Goal: Navigation & Orientation: Find specific page/section

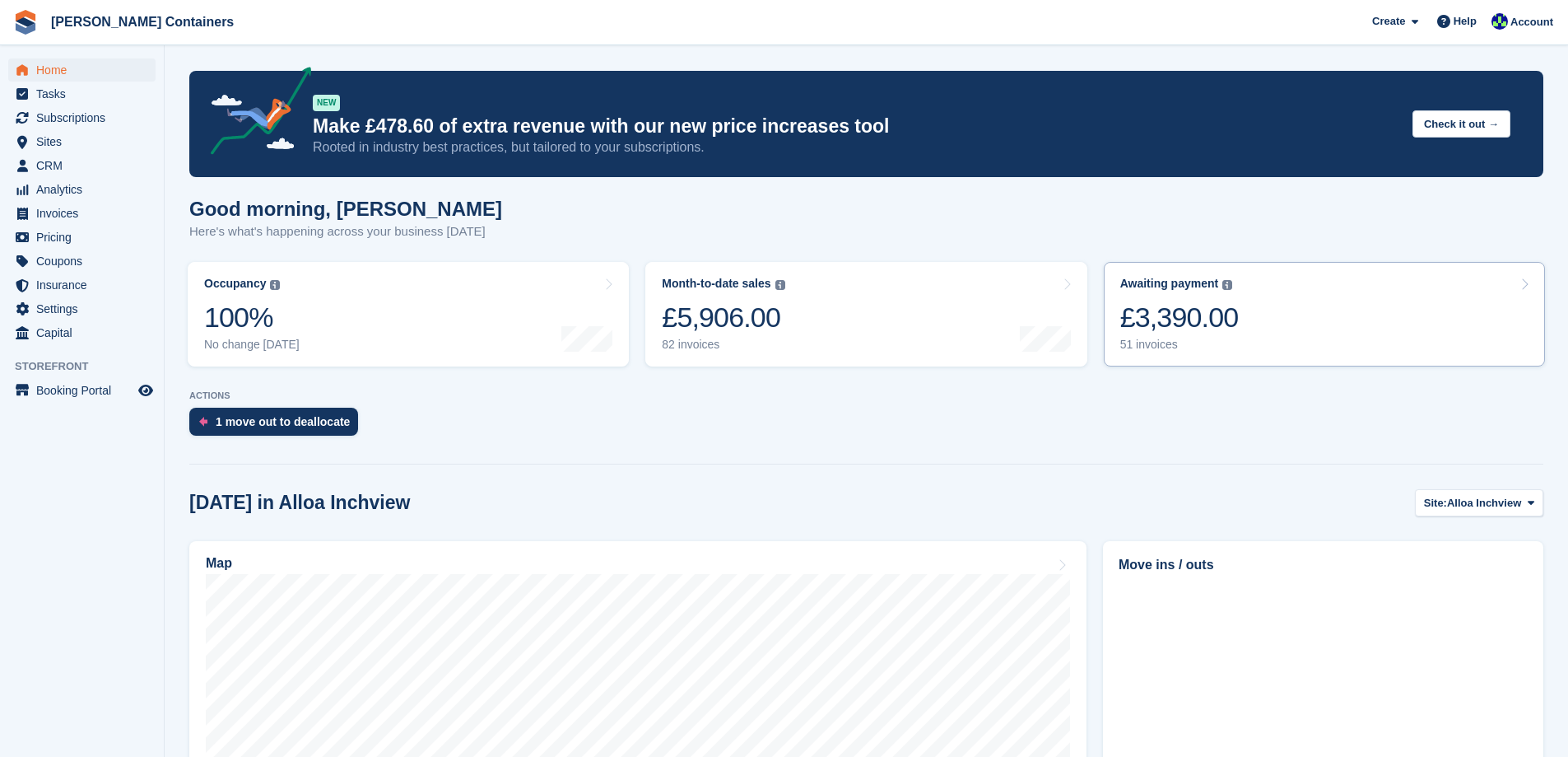
click at [1222, 289] on img at bounding box center [1227, 285] width 10 height 10
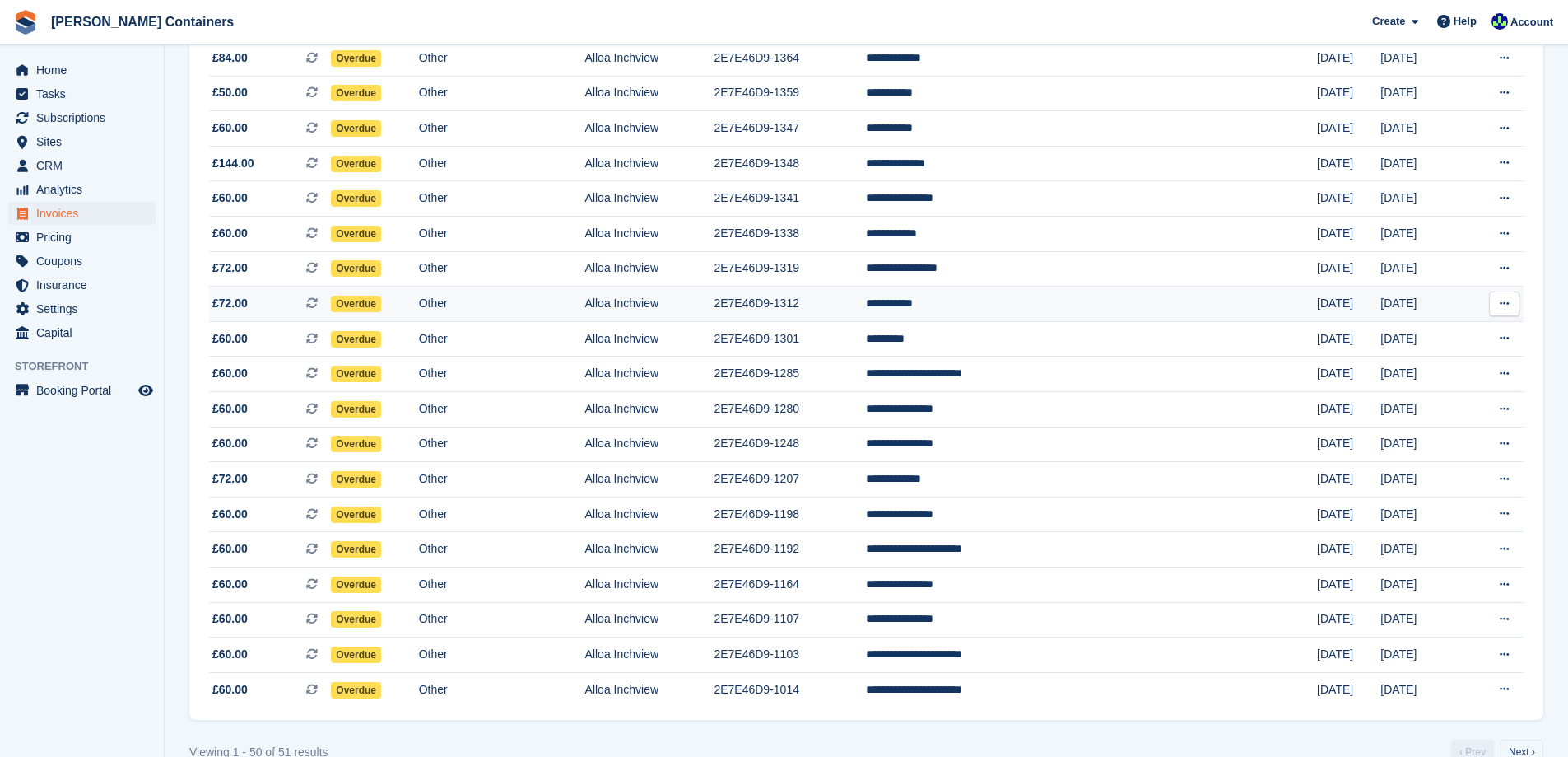
scroll to position [1354, 0]
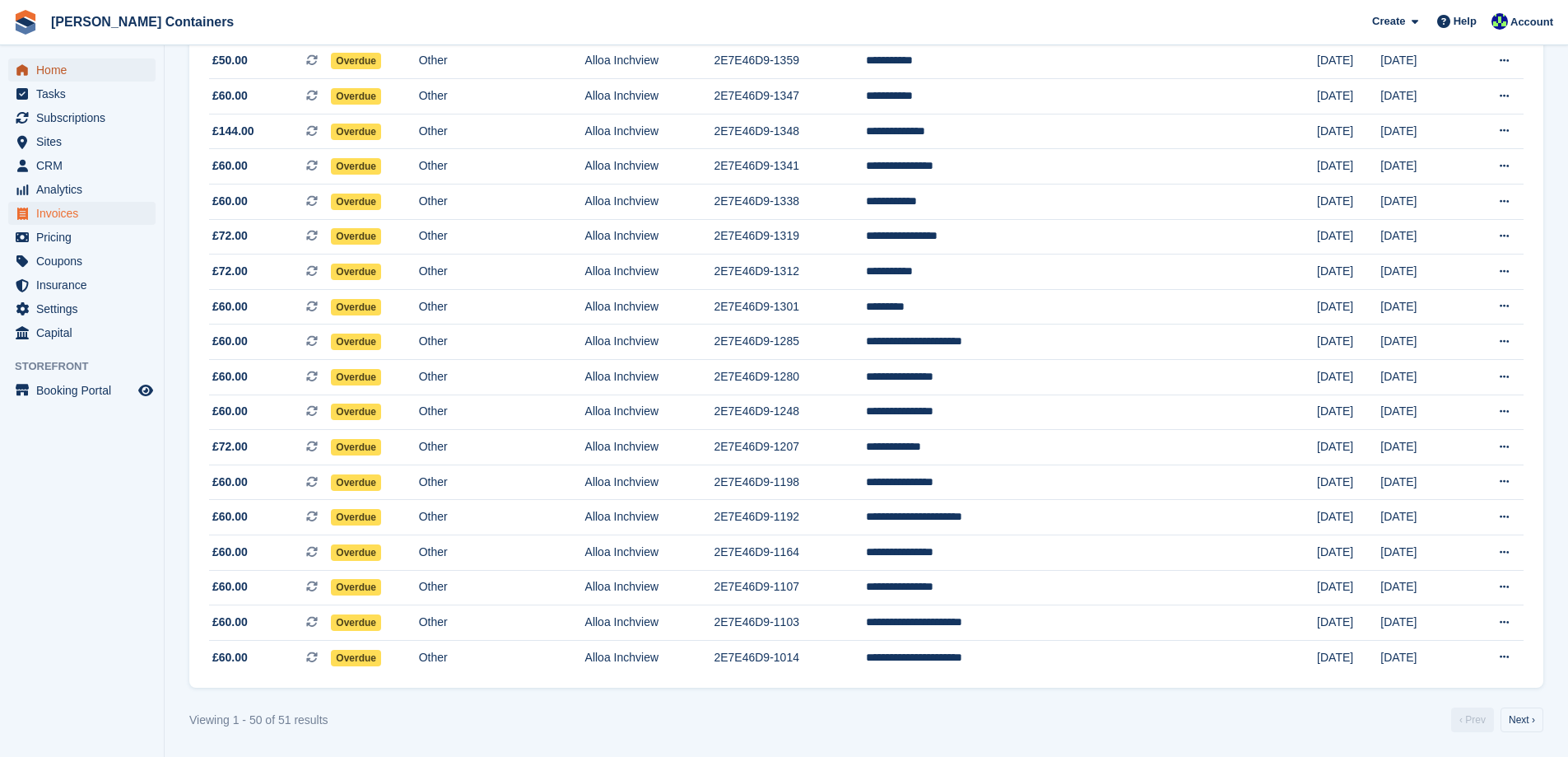
click at [37, 61] on span "Home" at bounding box center [86, 69] width 99 height 23
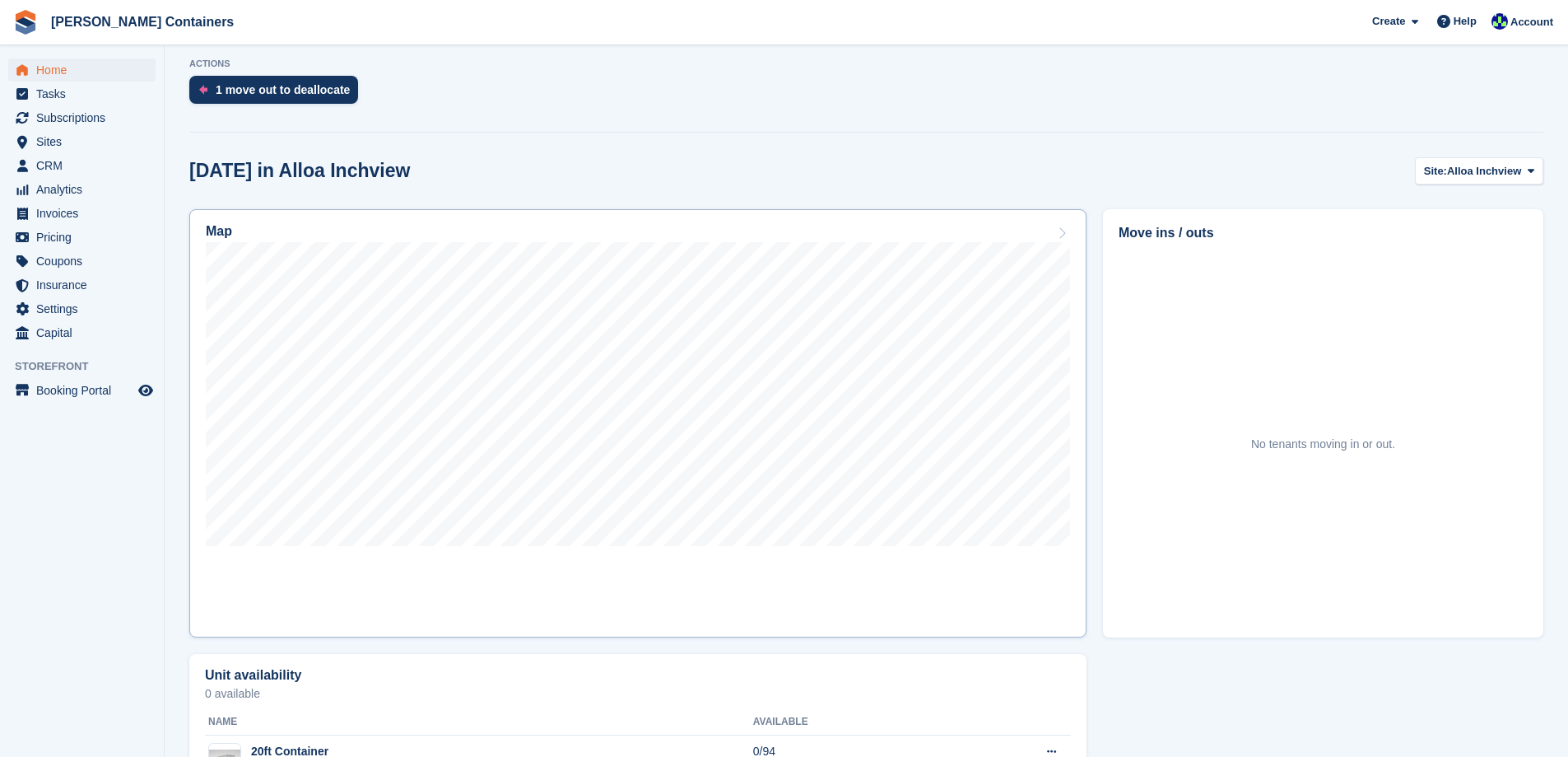
scroll to position [329, 0]
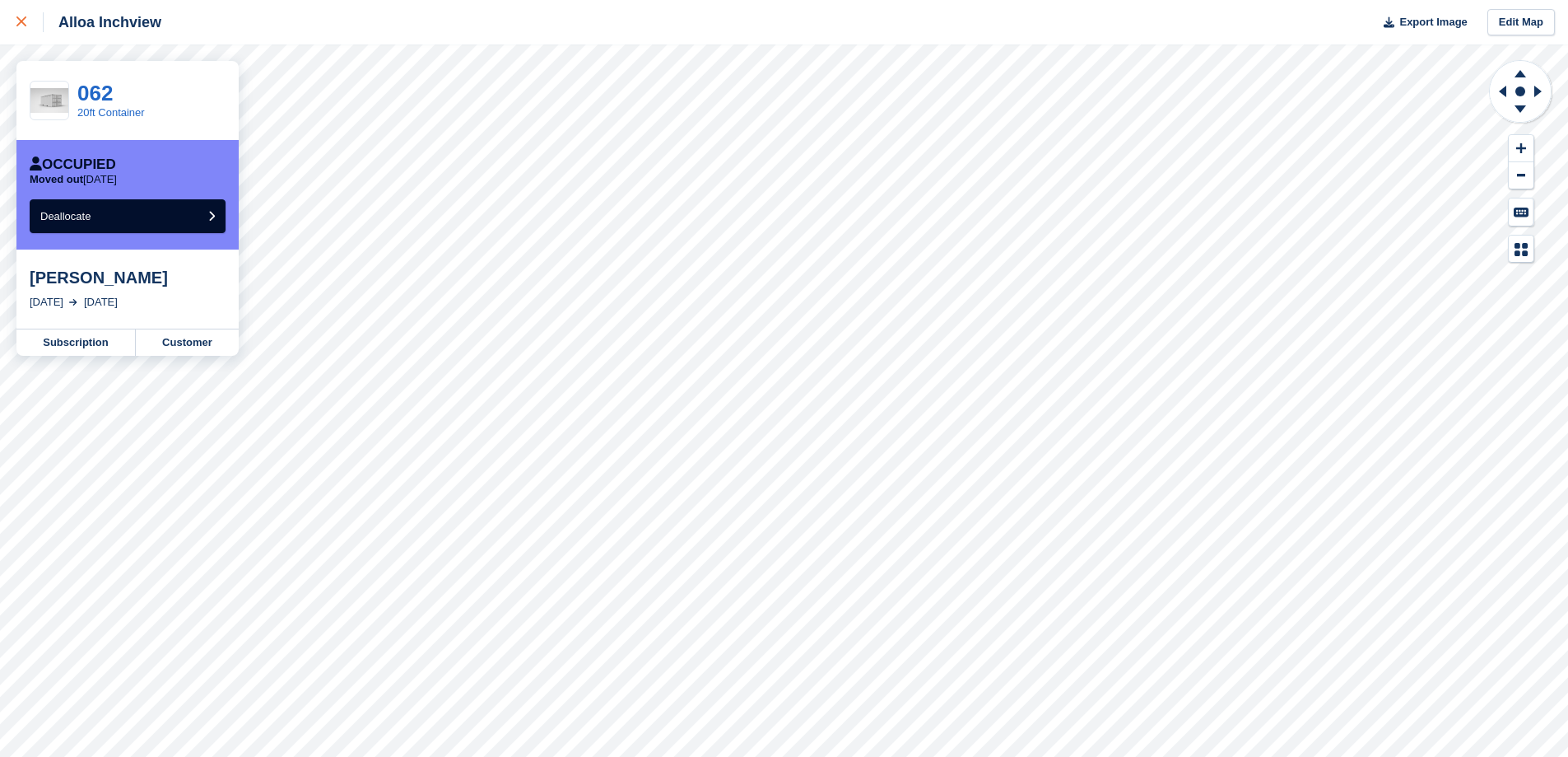
click at [22, 28] on div at bounding box center [30, 22] width 27 height 20
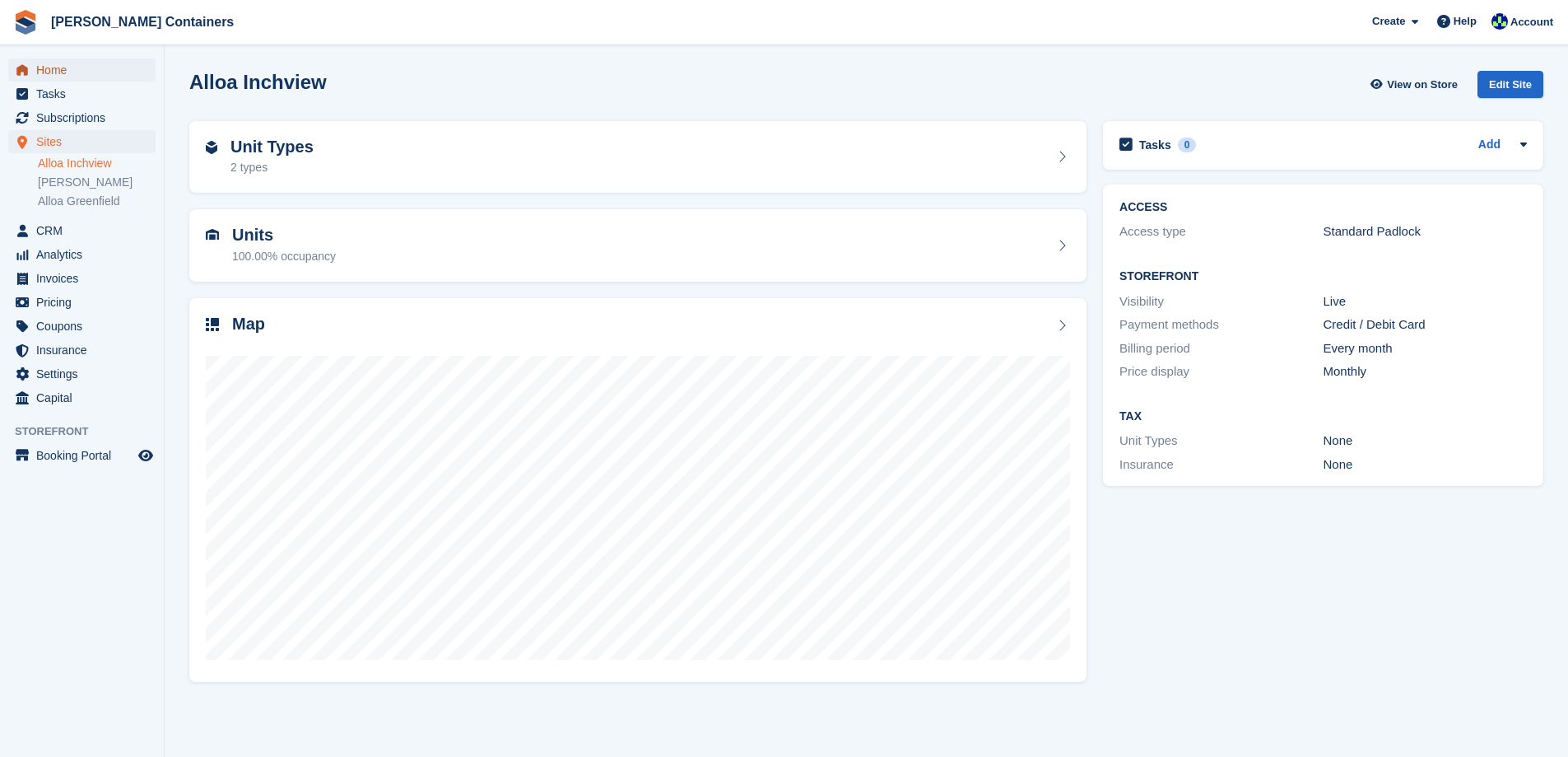
click at [57, 67] on span "Home" at bounding box center [86, 69] width 99 height 23
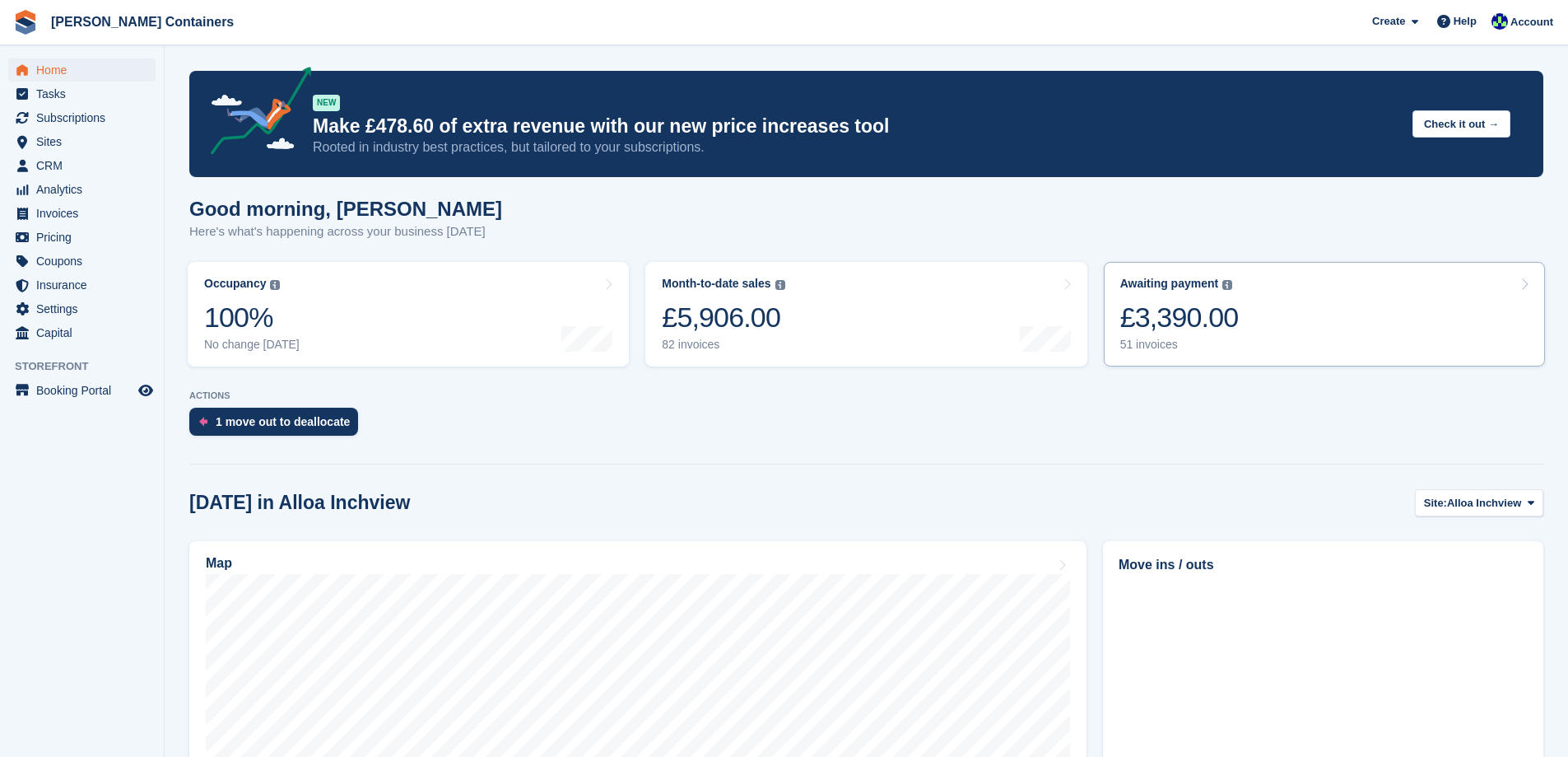
click at [1201, 326] on div "£3,390.00" at bounding box center [1179, 317] width 119 height 34
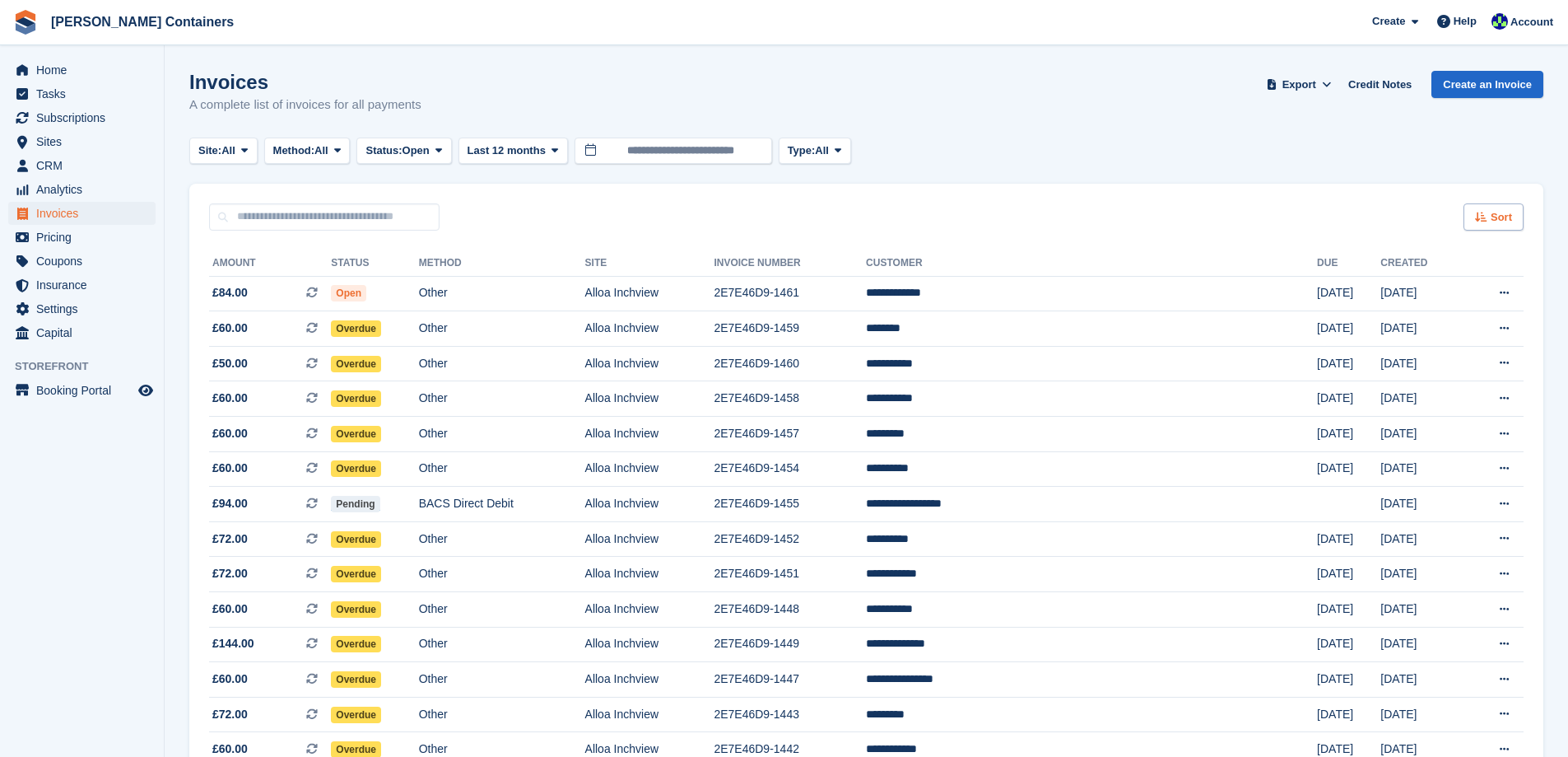
click at [1521, 214] on div "Sort" at bounding box center [1494, 216] width 60 height 27
click at [1467, 324] on span "Created (oldest first)" at bounding box center [1446, 326] width 113 height 13
